Goal: Download file/media

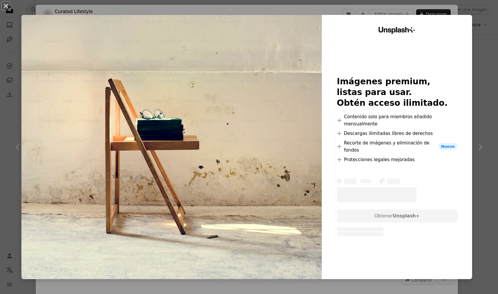
scroll to position [15, 0]
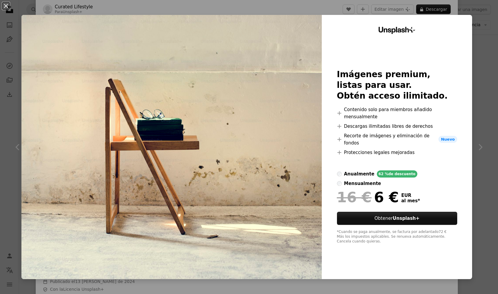
click at [492, 50] on div "An X shape Unsplash+ Imágenes premium, listas para usar. Obtén acceso ilimitado…" at bounding box center [249, 147] width 498 height 294
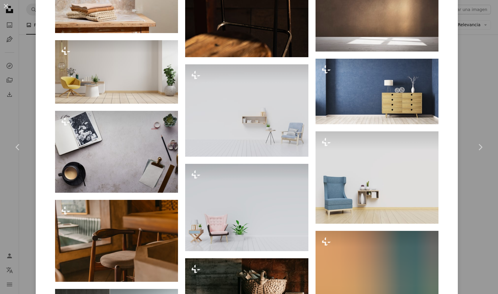
scroll to position [1722, 0]
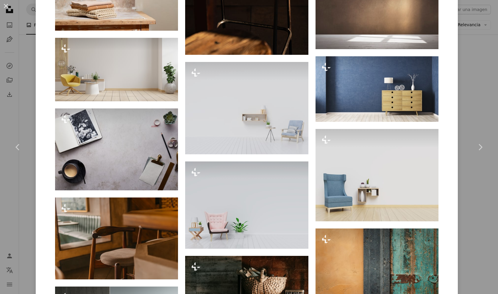
click at [470, 182] on div "An X shape Chevron left Chevron right Curated Lifestyle Para Unsplash+ A heart …" at bounding box center [249, 147] width 498 height 294
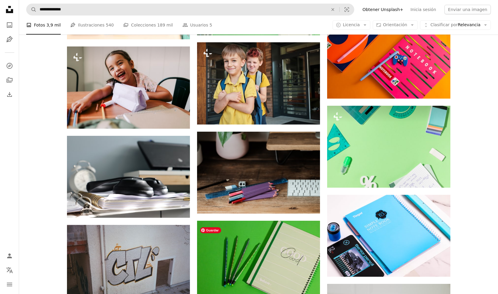
scroll to position [12513, 0]
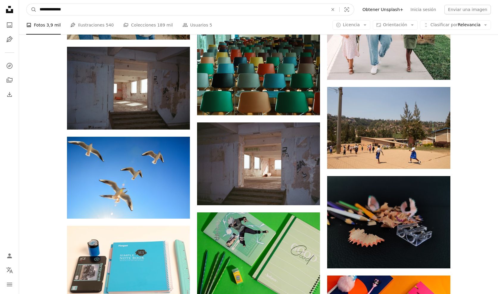
drag, startPoint x: 73, startPoint y: 9, endPoint x: -17, endPoint y: 3, distance: 90.7
type input "**********"
click button "A magnifying glass" at bounding box center [32, 9] width 10 height 11
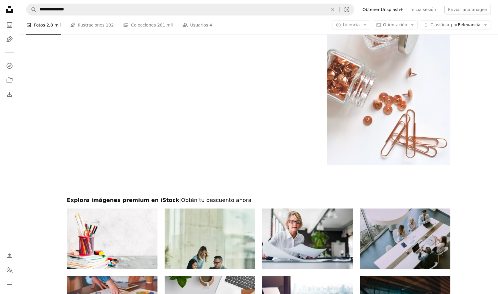
scroll to position [1120, 0]
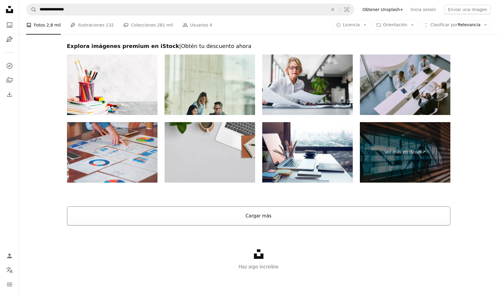
click at [272, 217] on button "Cargar más" at bounding box center [259, 215] width 384 height 19
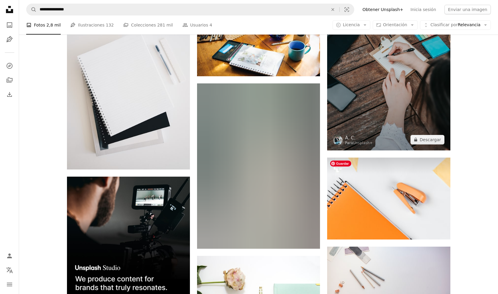
scroll to position [1206, 0]
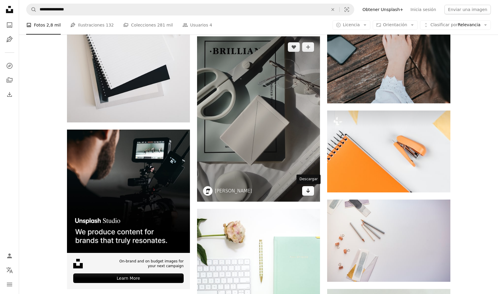
click at [309, 192] on icon "Arrow pointing down" at bounding box center [308, 190] width 5 height 7
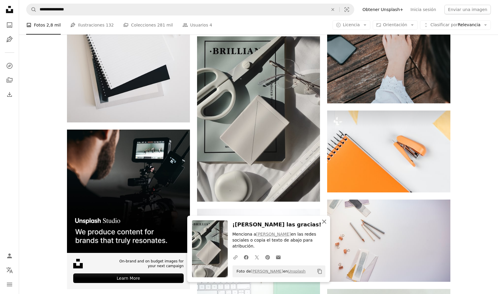
click at [327, 225] on icon "An X shape" at bounding box center [324, 221] width 7 height 7
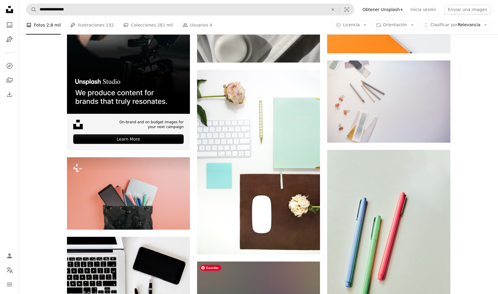
scroll to position [1324, 0]
